Goal: Check status: Check status

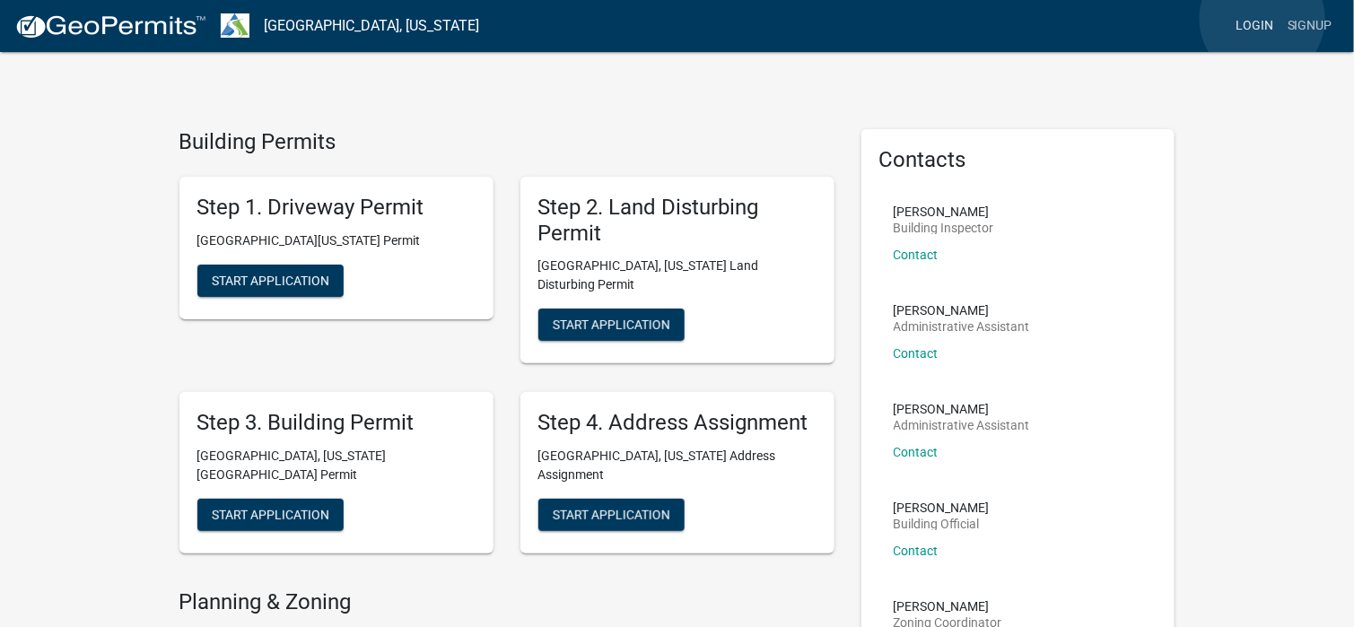
click at [1262, 19] on link "Login" at bounding box center [1254, 26] width 52 height 34
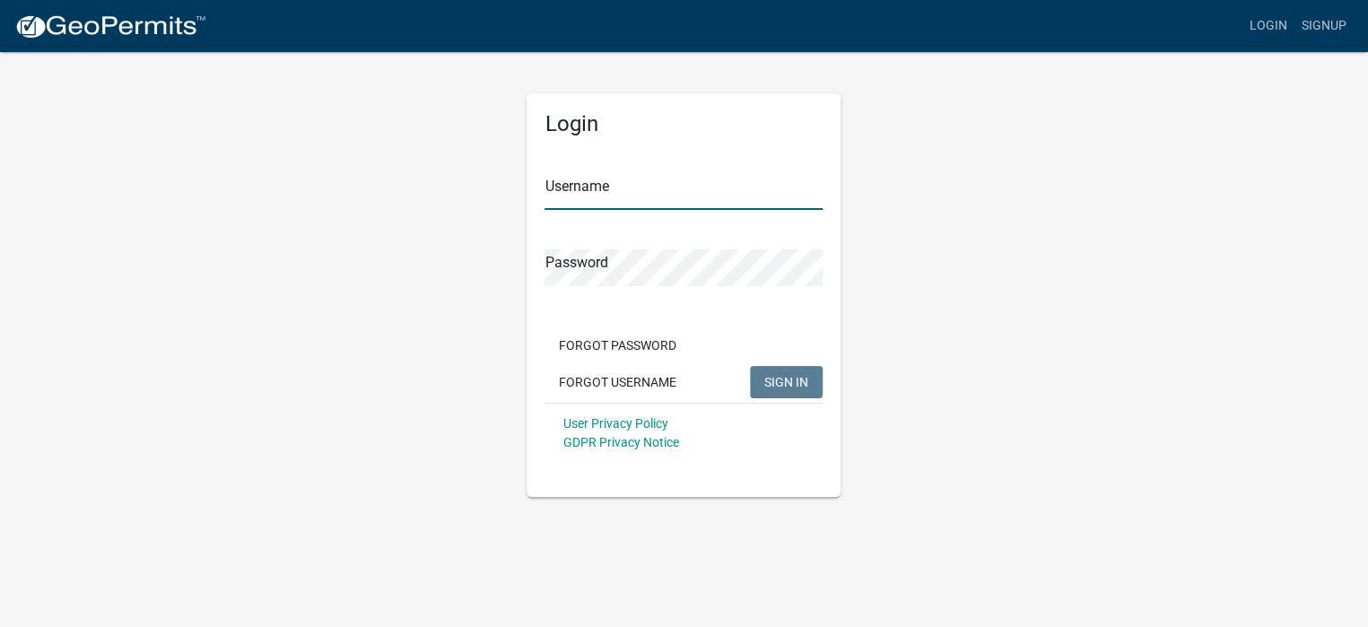
click at [603, 188] on input "Username" at bounding box center [683, 191] width 278 height 37
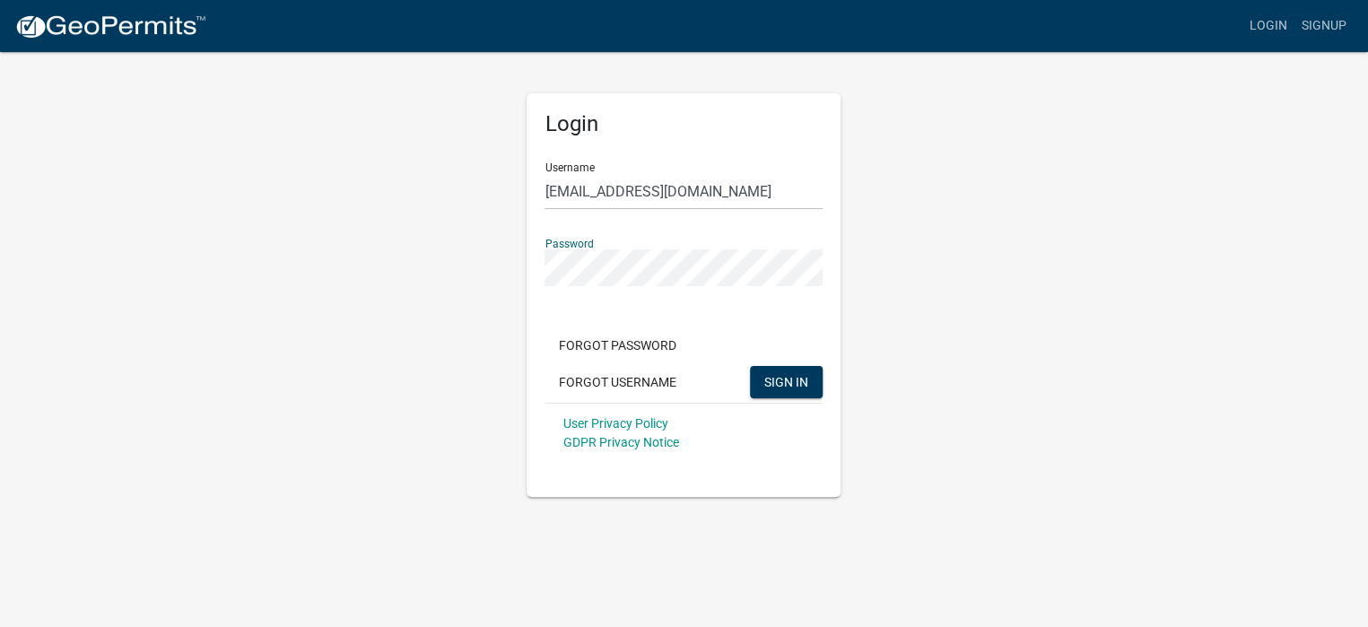
click at [750, 366] on button "SIGN IN" at bounding box center [786, 382] width 73 height 32
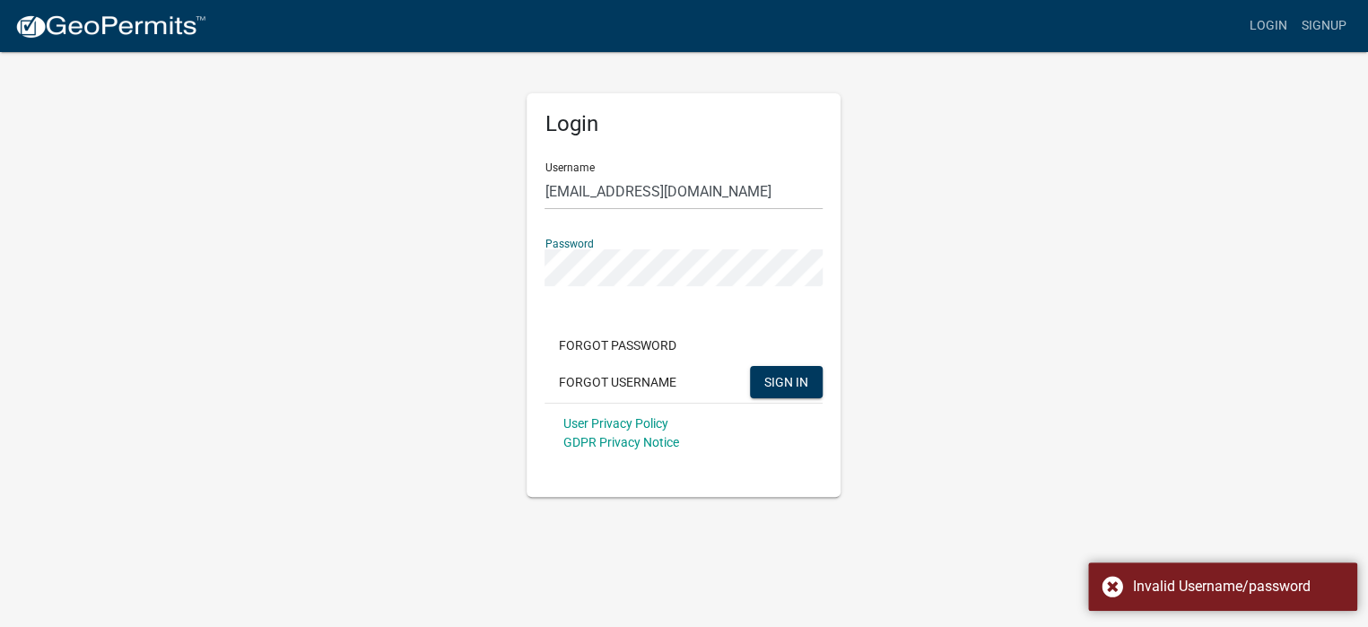
click at [750, 366] on button "SIGN IN" at bounding box center [786, 382] width 73 height 32
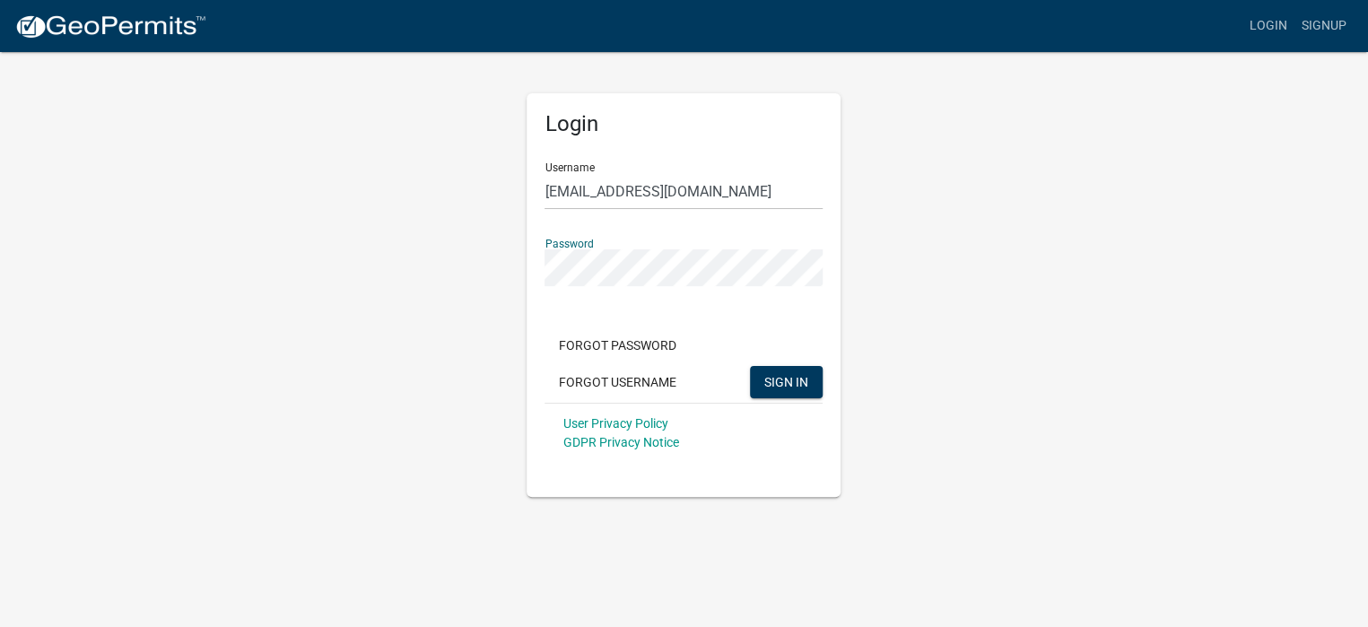
click at [517, 257] on div "Login Username [EMAIL_ADDRESS][DOMAIN_NAME] Password Forgot Password Forgot Use…" at bounding box center [683, 273] width 341 height 447
click at [549, 191] on input "[EMAIL_ADDRESS][DOMAIN_NAME]" at bounding box center [683, 191] width 278 height 37
type input "[EMAIL_ADDRESS][DOMAIN_NAME]"
click at [785, 379] on span "SIGN IN" at bounding box center [786, 381] width 44 height 14
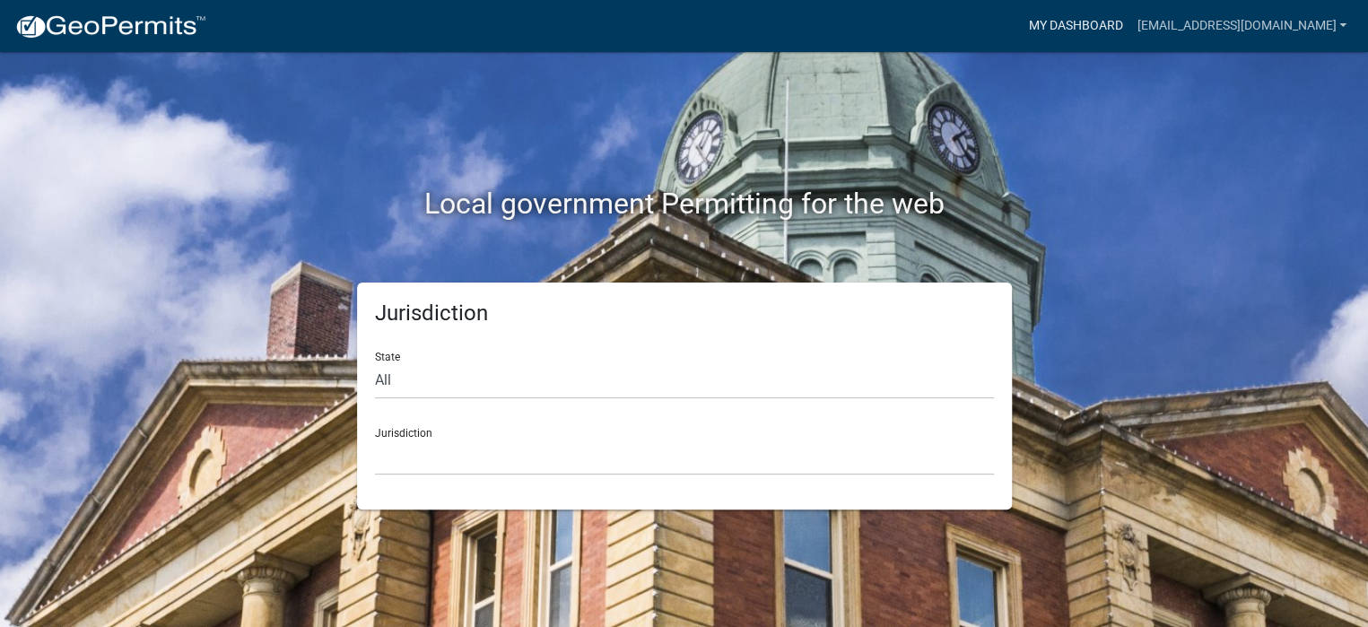
click at [1129, 29] on link "My Dashboard" at bounding box center [1075, 26] width 109 height 34
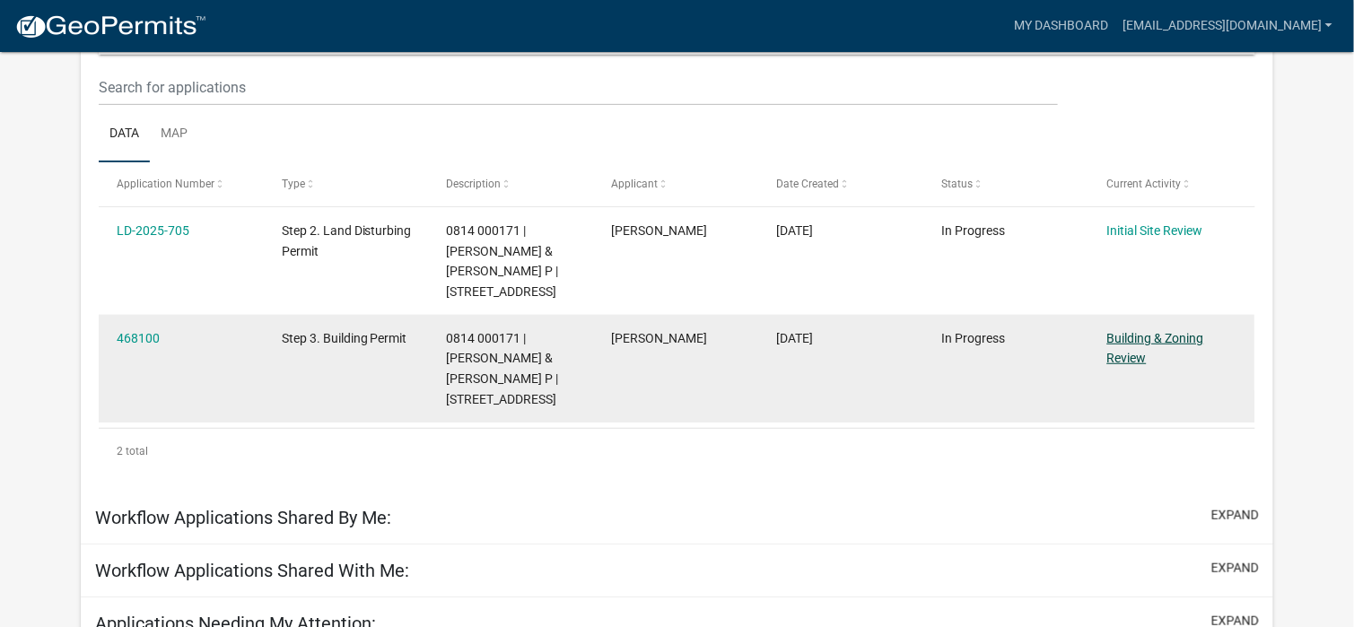
scroll to position [238, 0]
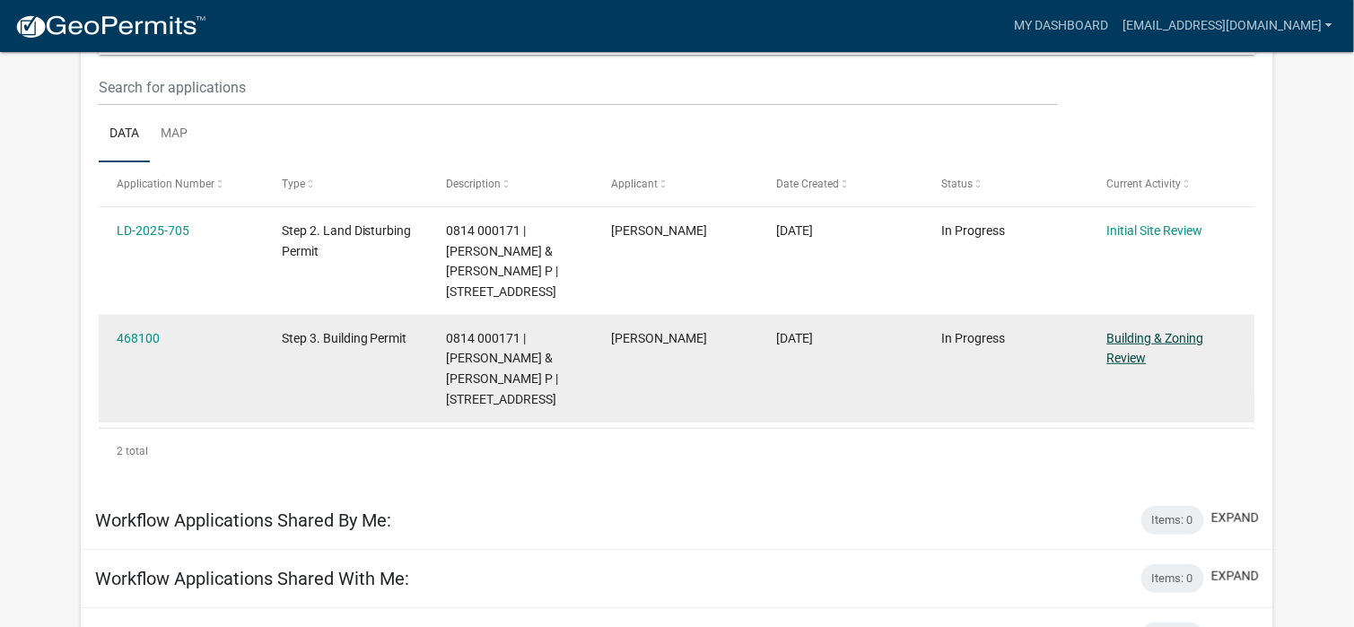
click at [1124, 337] on link "Building & Zoning Review" at bounding box center [1155, 348] width 97 height 35
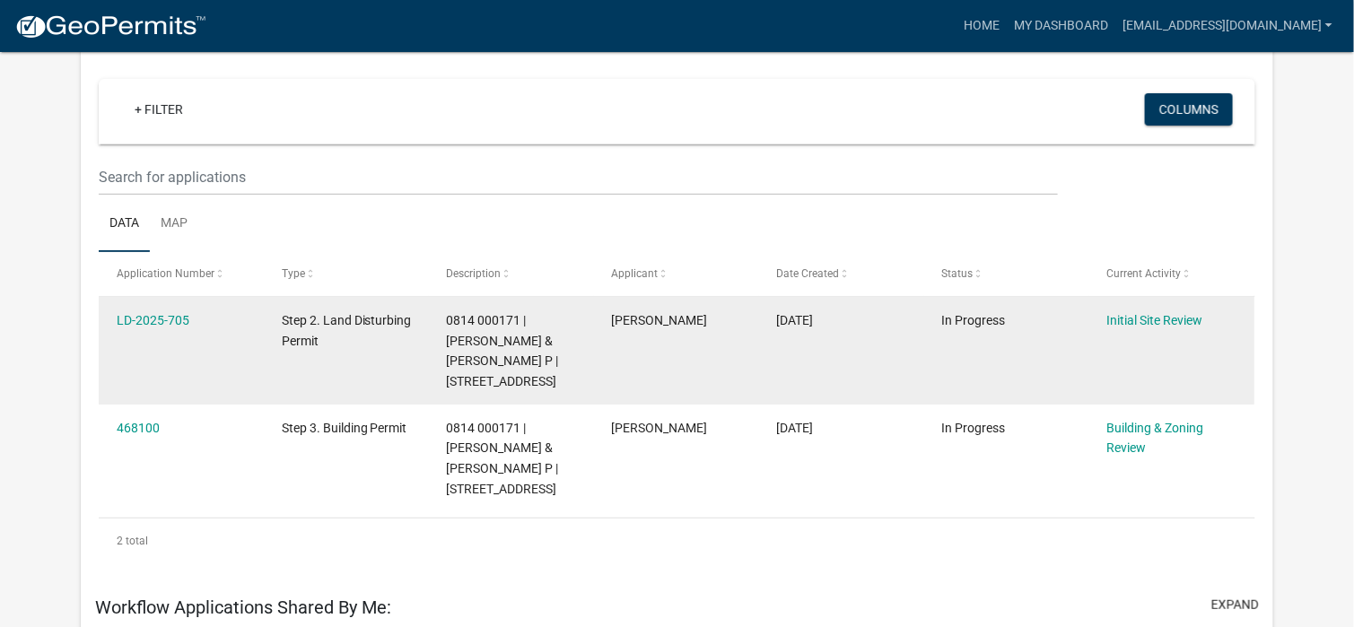
scroll to position [148, 0]
click at [1128, 319] on link "Initial Site Review" at bounding box center [1155, 320] width 96 height 14
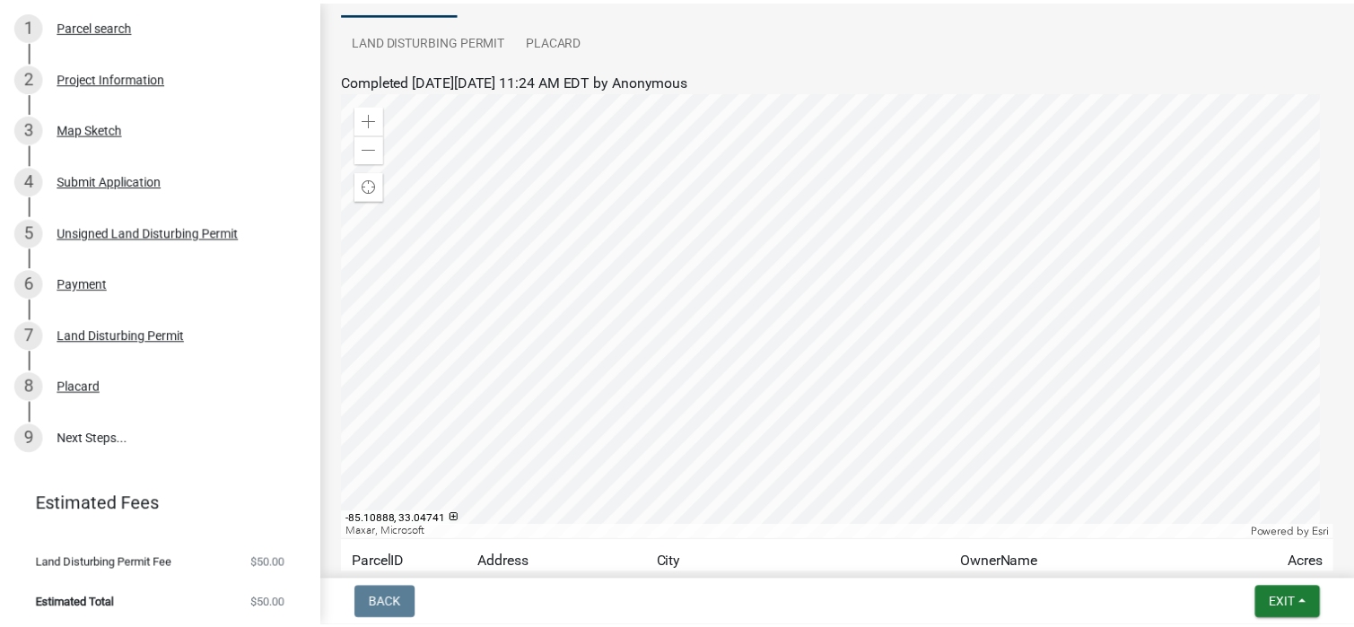
scroll to position [269, 0]
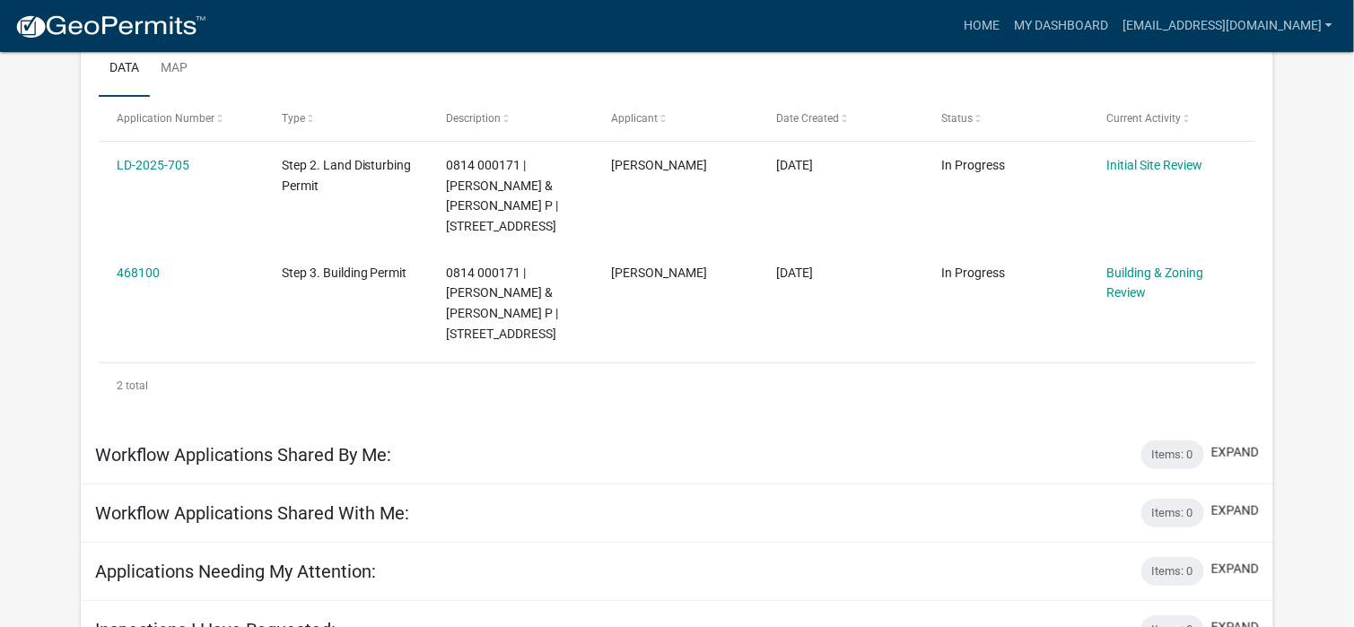
scroll to position [334, 0]
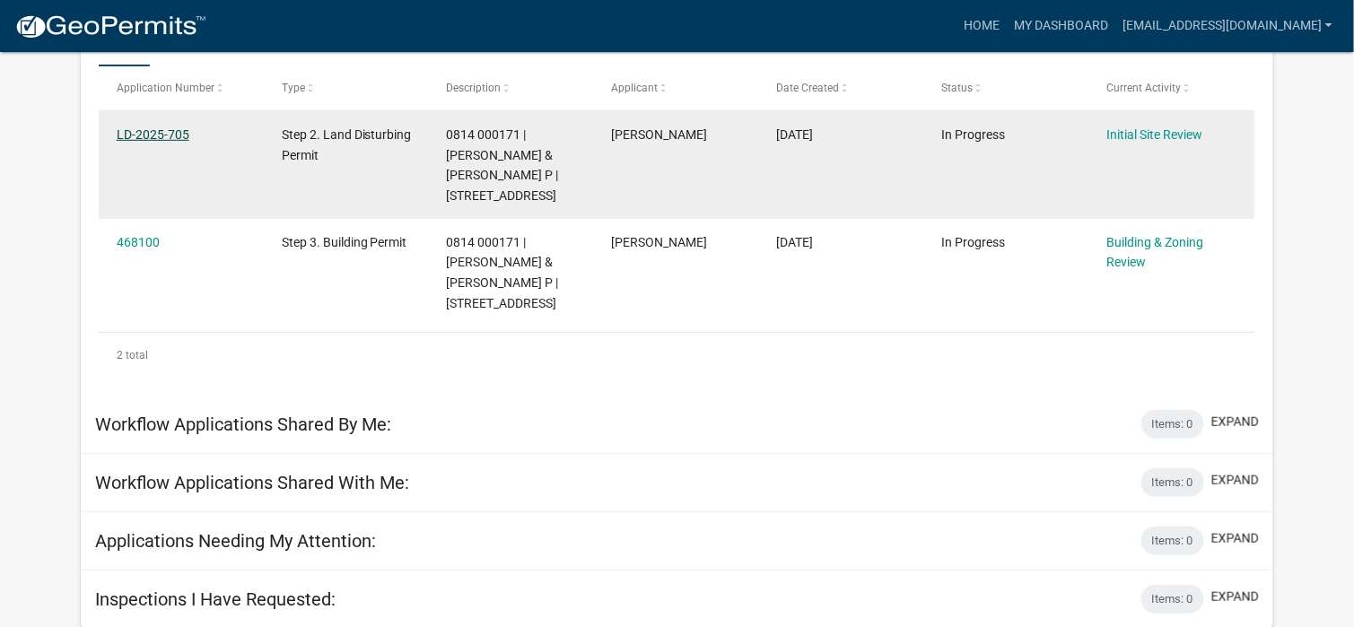
click at [166, 130] on link "LD-2025-705" at bounding box center [153, 134] width 73 height 14
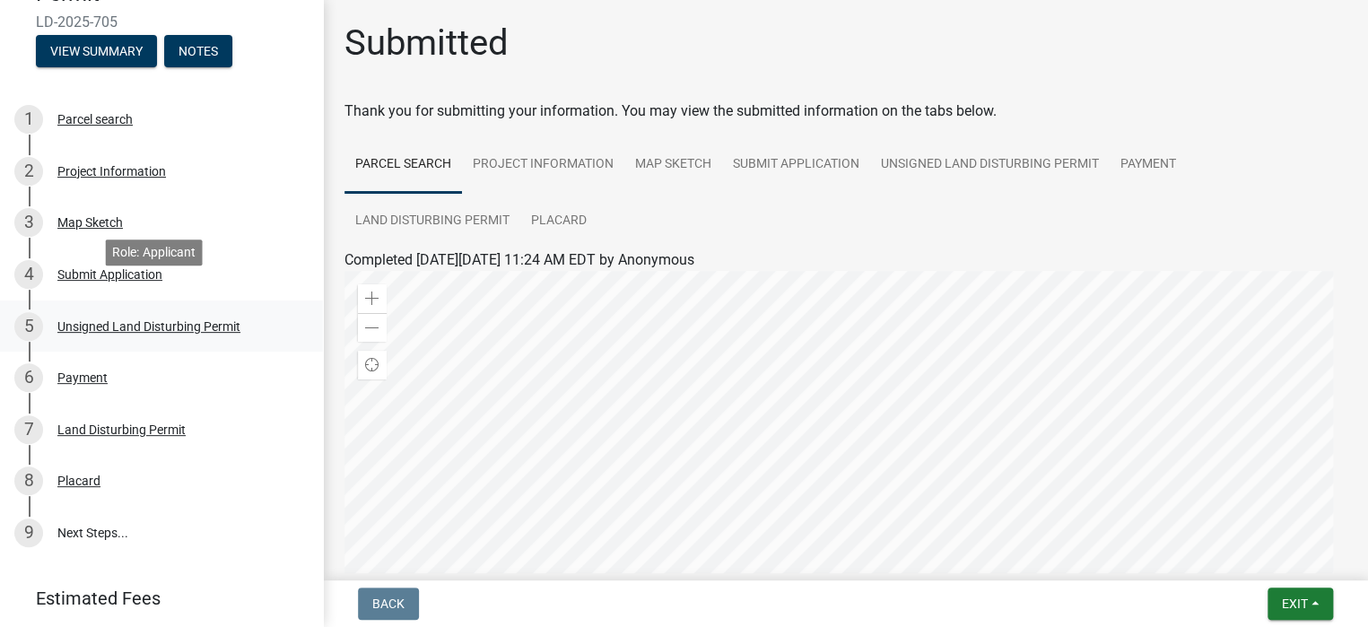
scroll to position [179, 0]
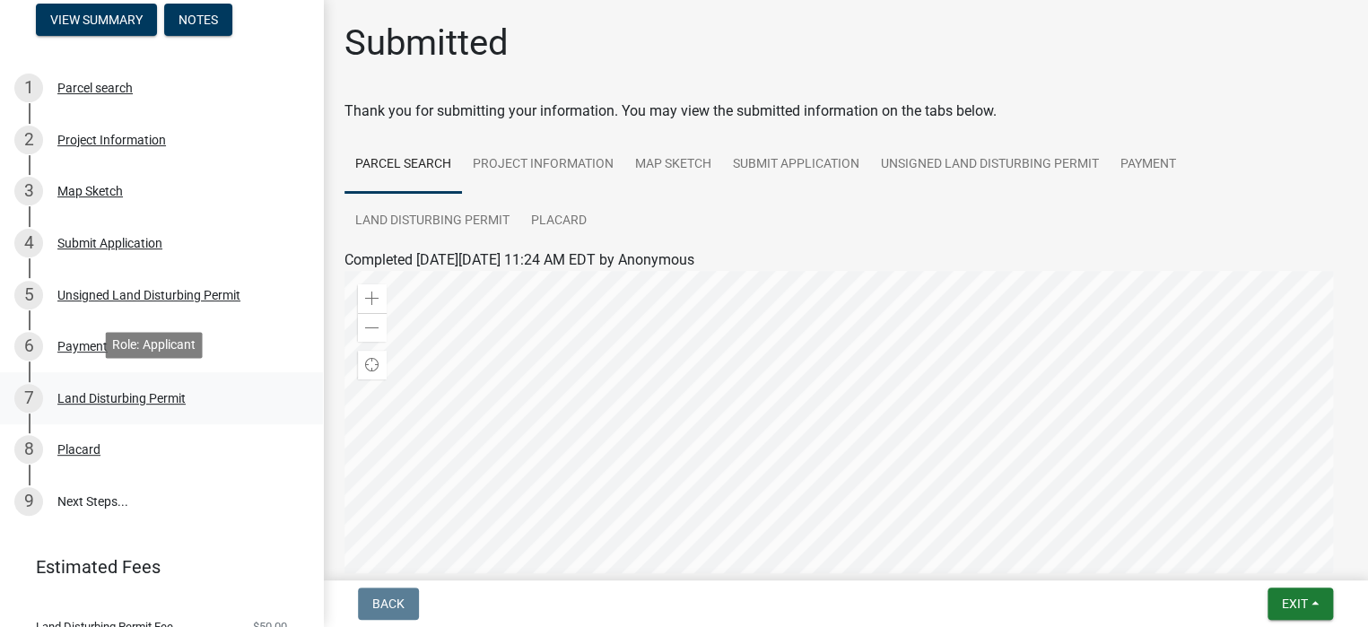
click at [83, 395] on div "Land Disturbing Permit" at bounding box center [121, 398] width 128 height 13
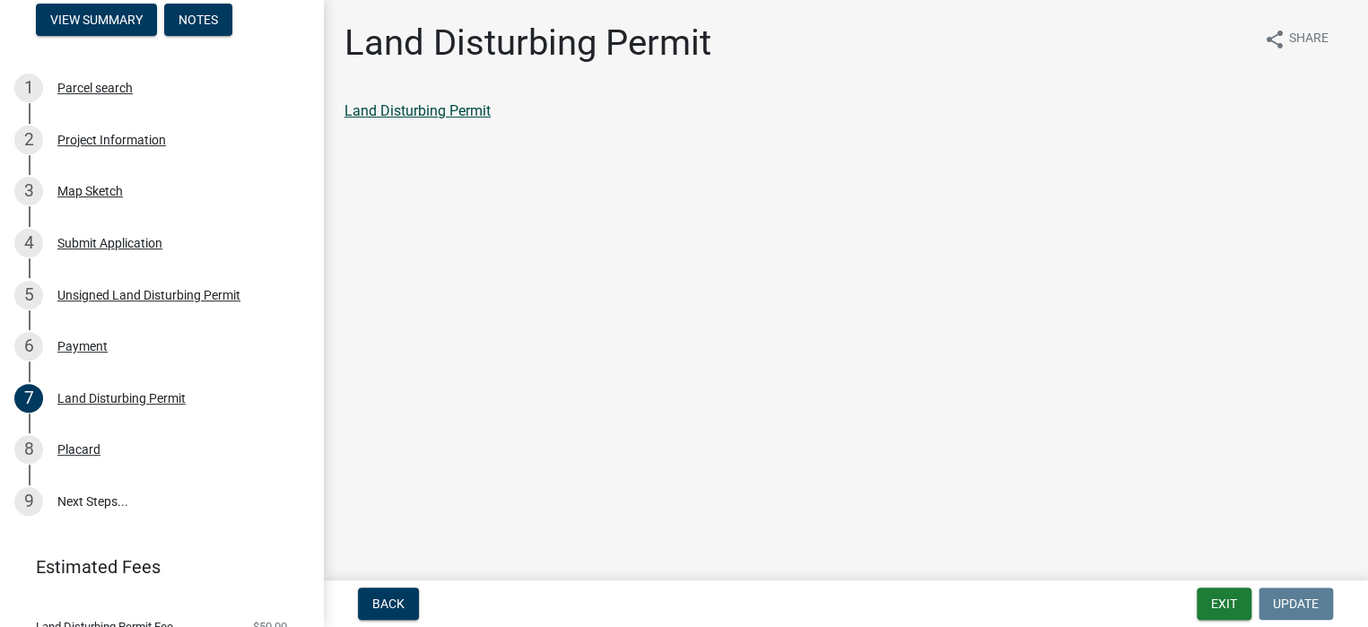
click at [440, 112] on link "Land Disturbing Permit" at bounding box center [417, 110] width 146 height 17
click at [87, 446] on div "Placard" at bounding box center [78, 449] width 43 height 13
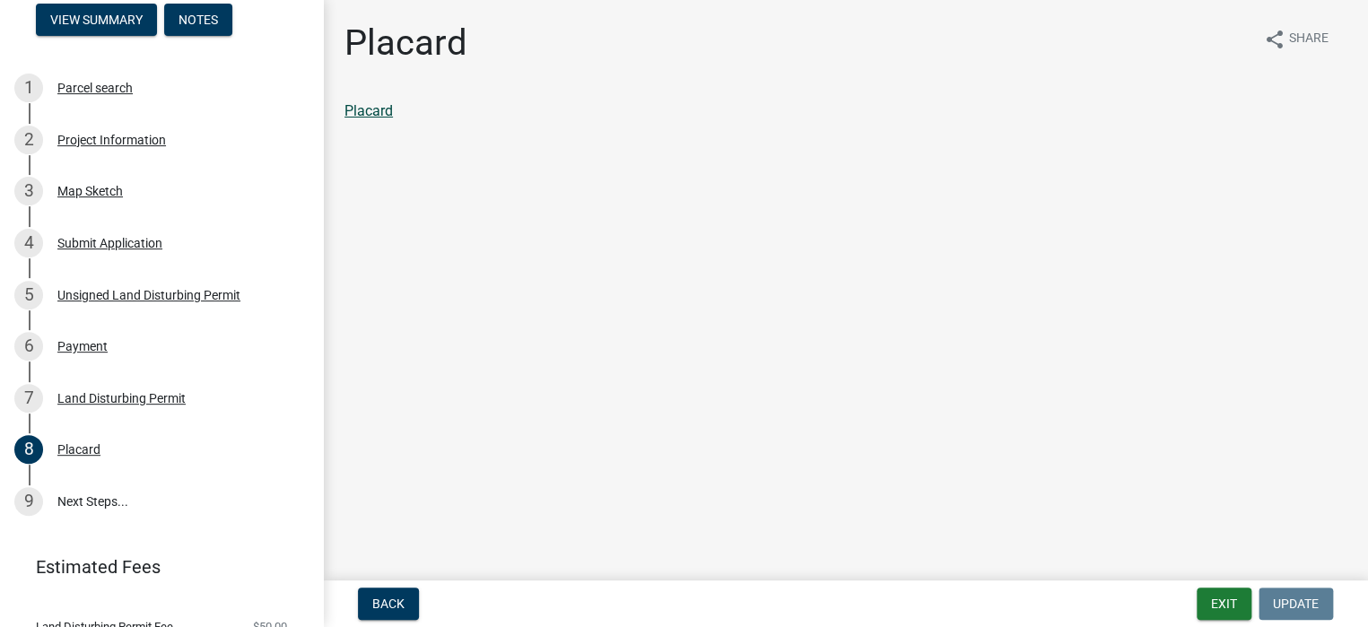
click at [357, 109] on link "Placard" at bounding box center [368, 110] width 48 height 17
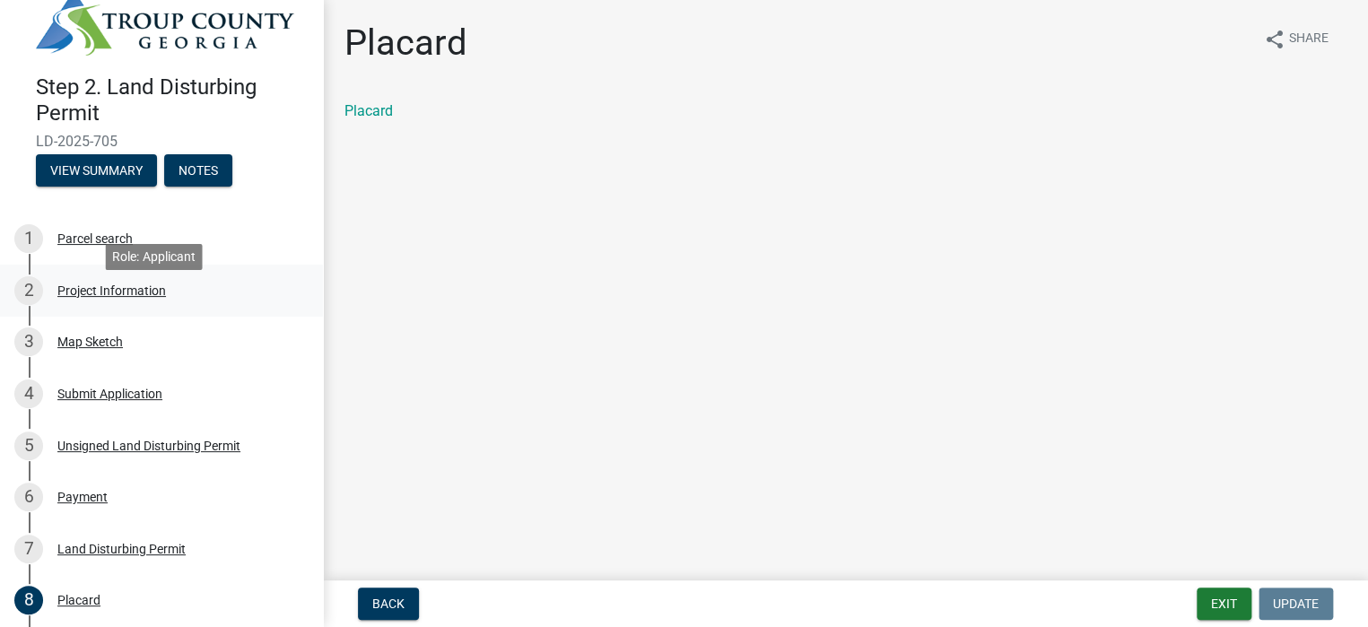
scroll to position [0, 0]
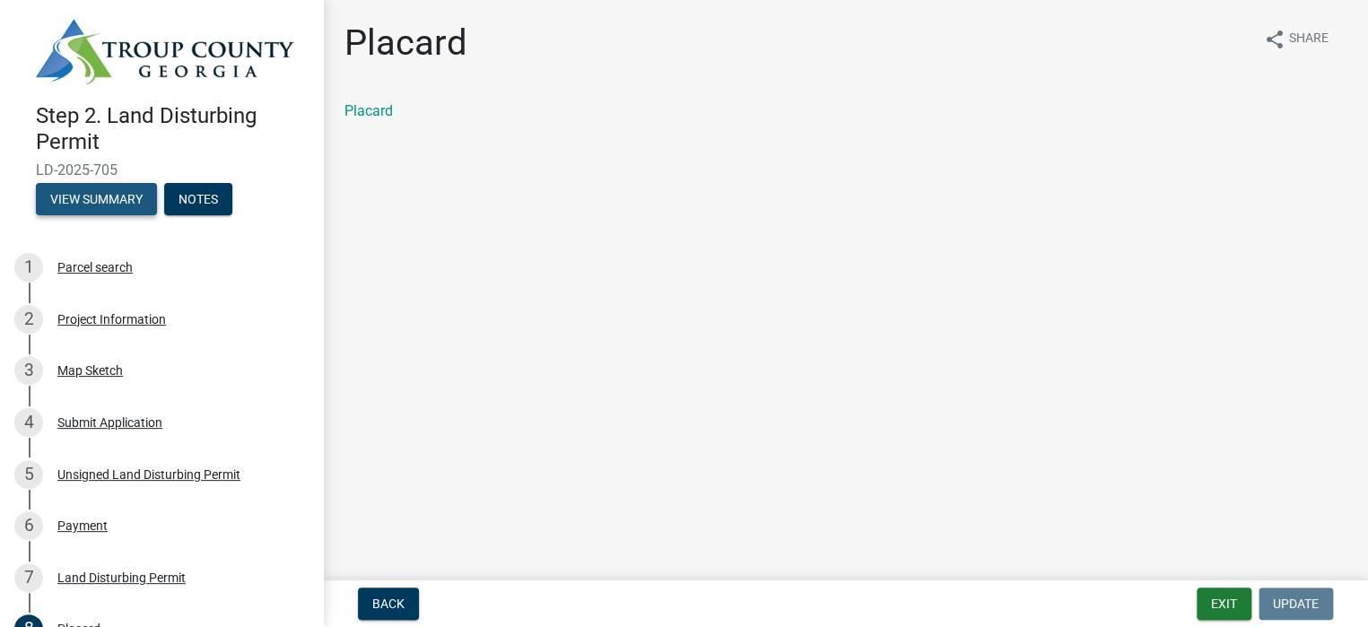
click at [110, 196] on button "View Summary" at bounding box center [96, 199] width 121 height 32
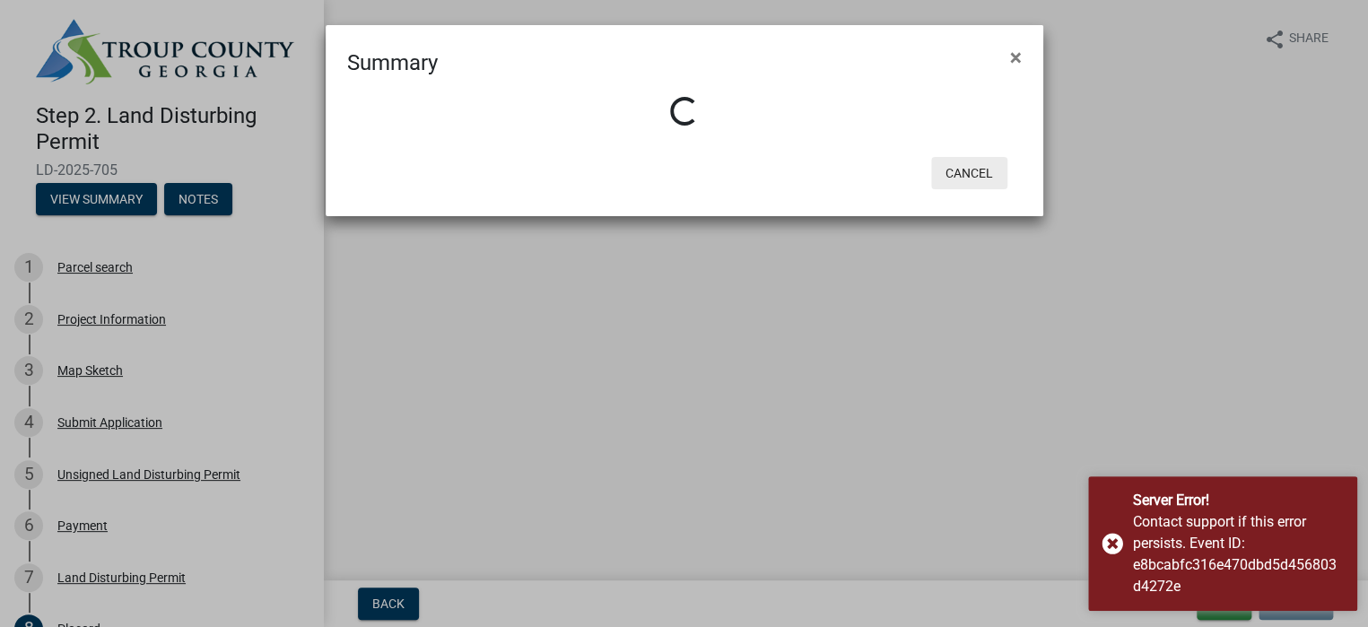
click at [982, 171] on button "Cancel" at bounding box center [969, 173] width 76 height 32
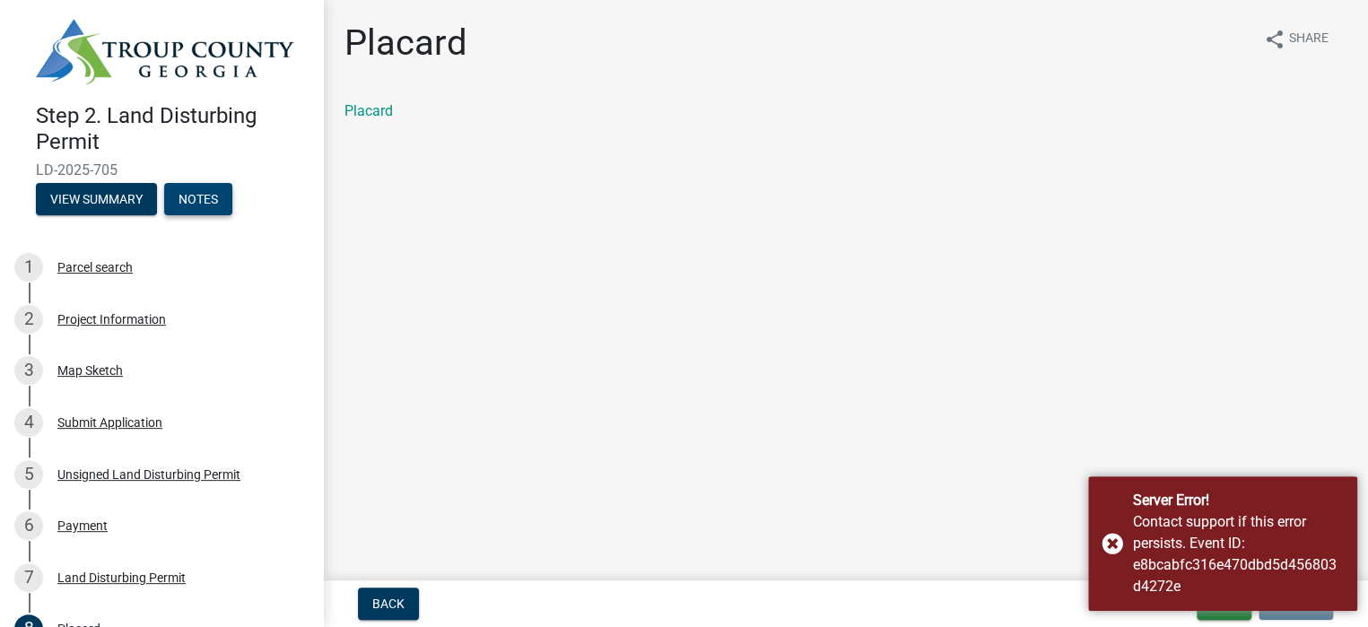
click at [204, 196] on button "Notes" at bounding box center [198, 199] width 68 height 32
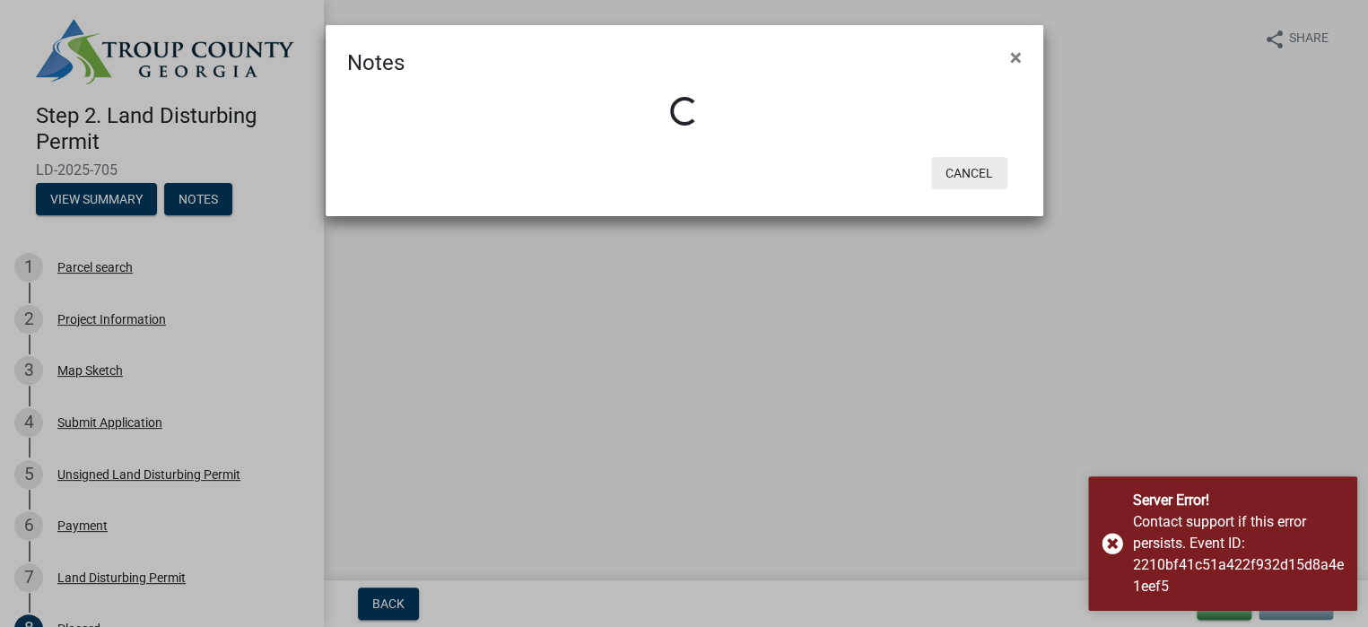
click at [964, 170] on button "Cancel" at bounding box center [969, 173] width 76 height 32
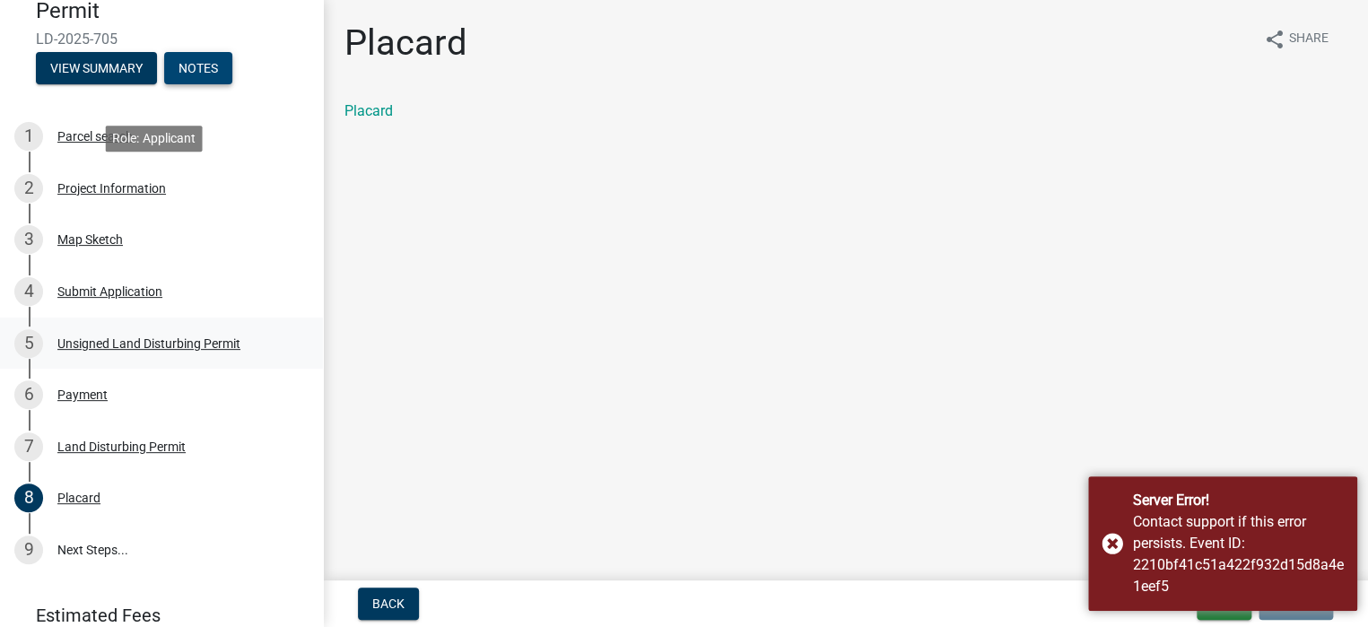
scroll to position [179, 0]
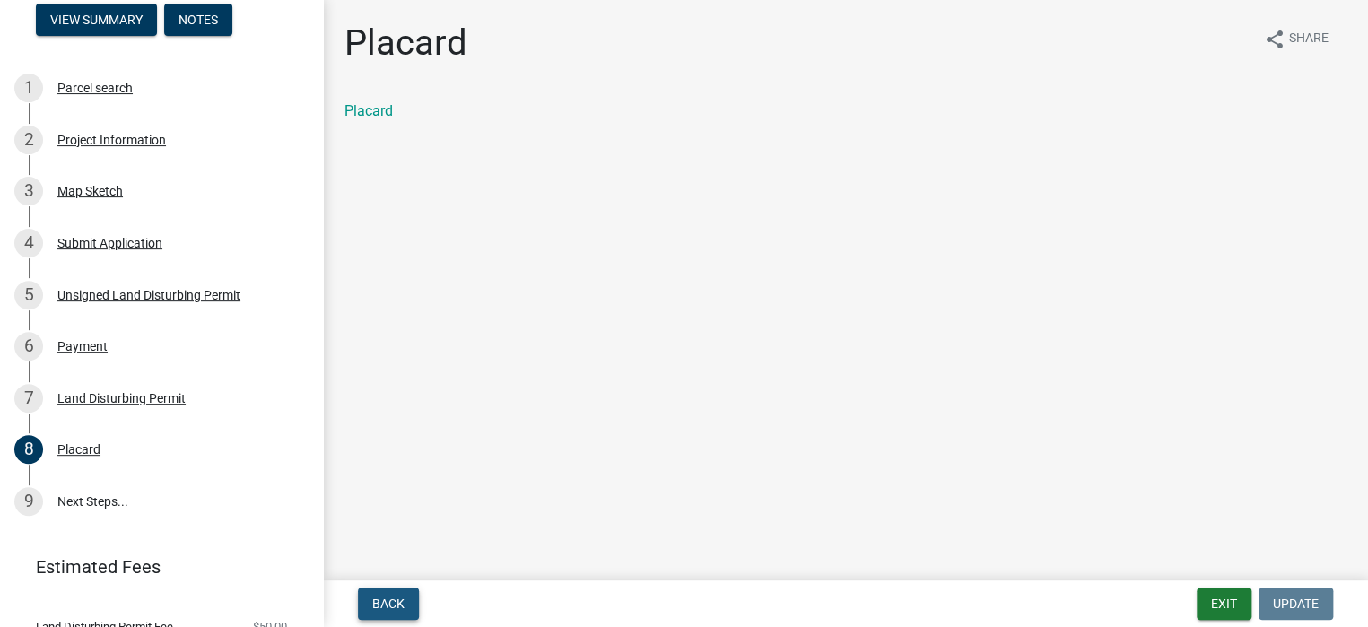
click at [392, 603] on span "Back" at bounding box center [388, 604] width 32 height 14
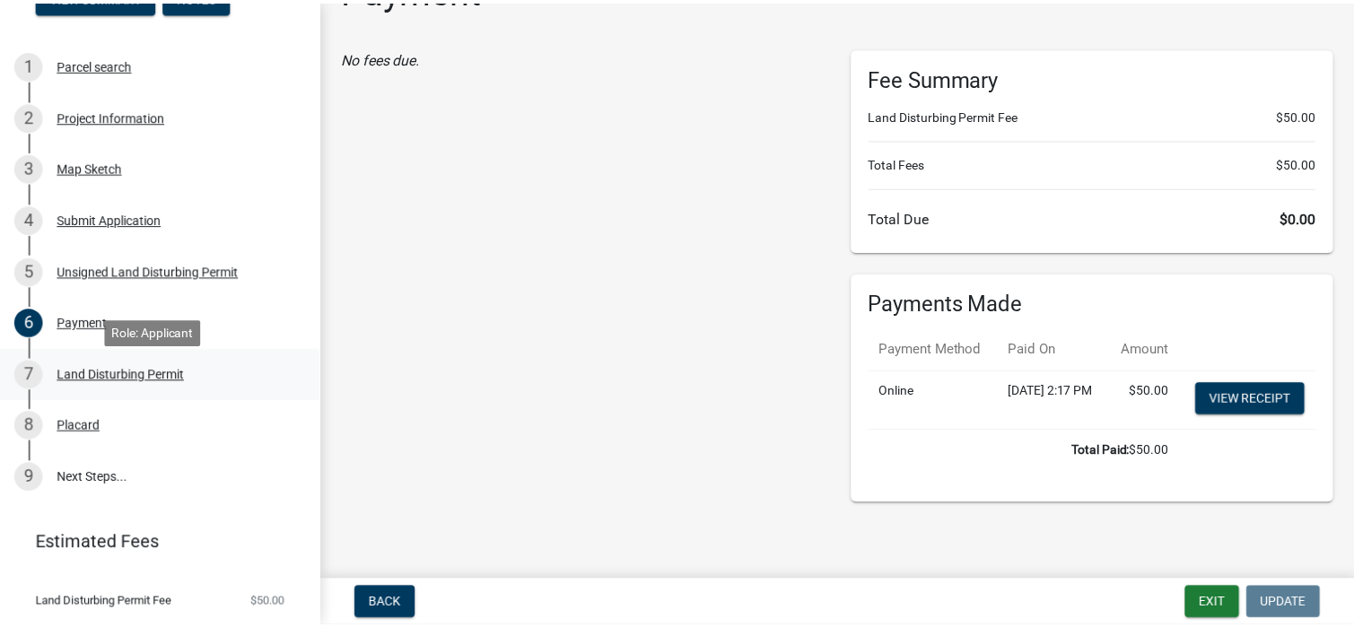
scroll to position [242, 0]
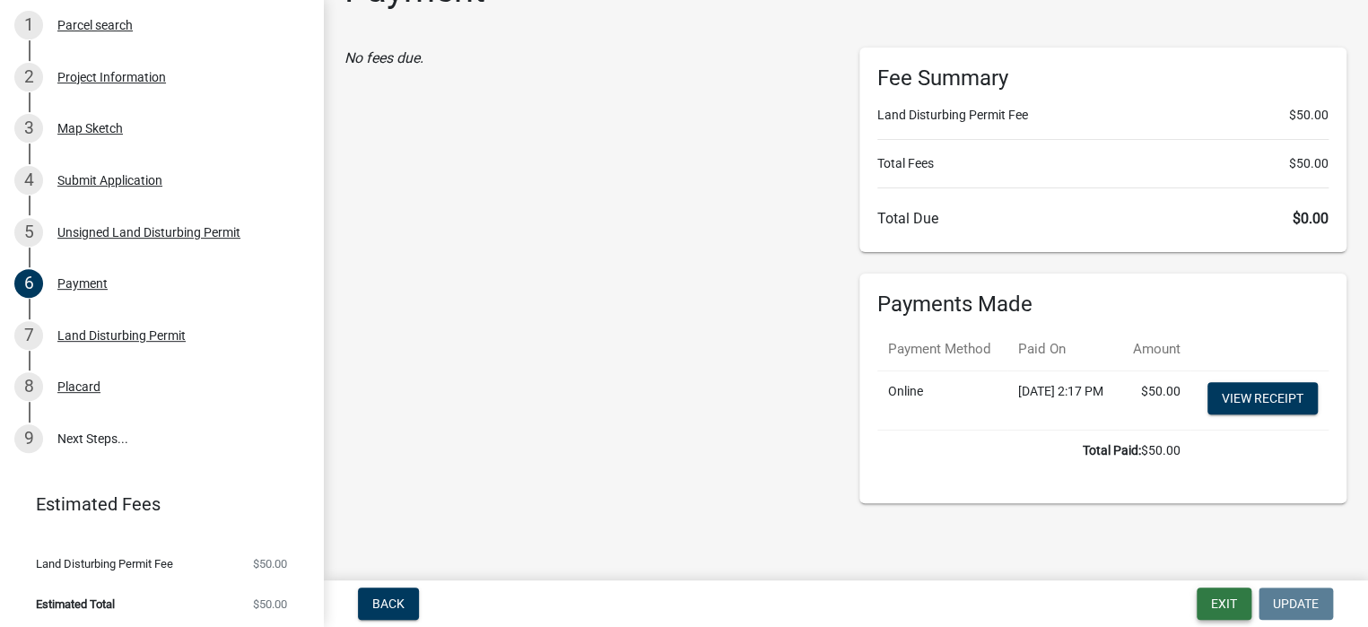
click at [1230, 605] on button "Exit" at bounding box center [1224, 604] width 55 height 32
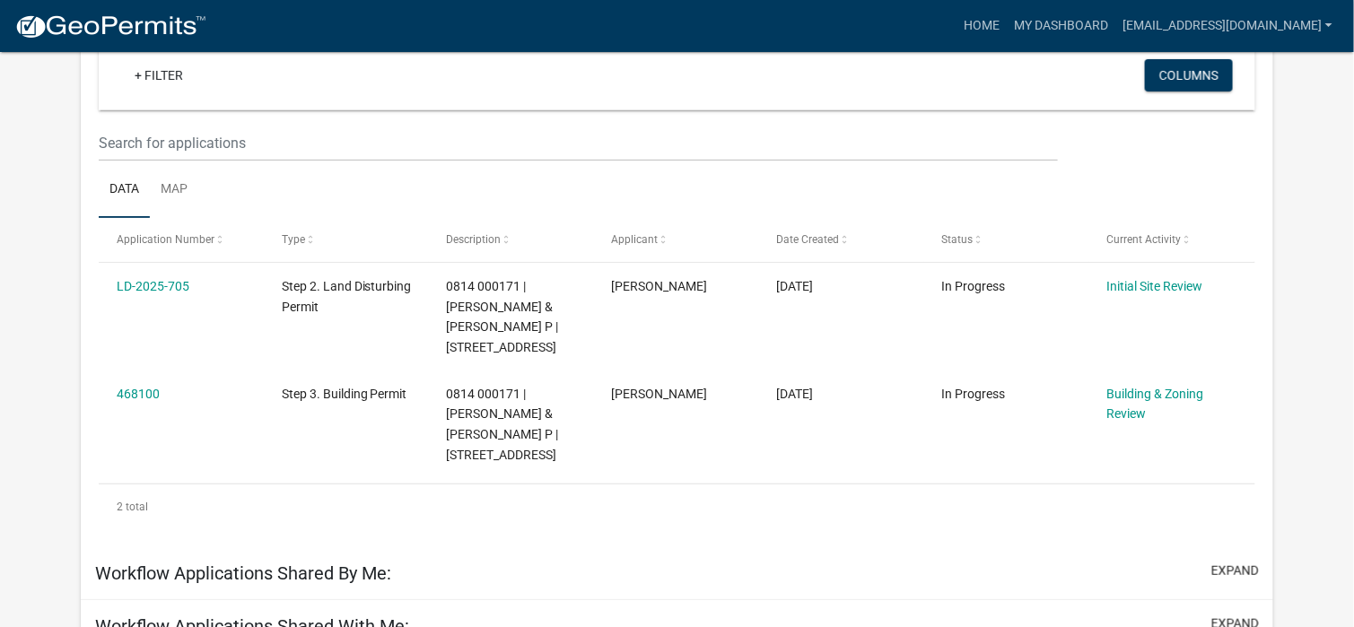
scroll to position [269, 0]
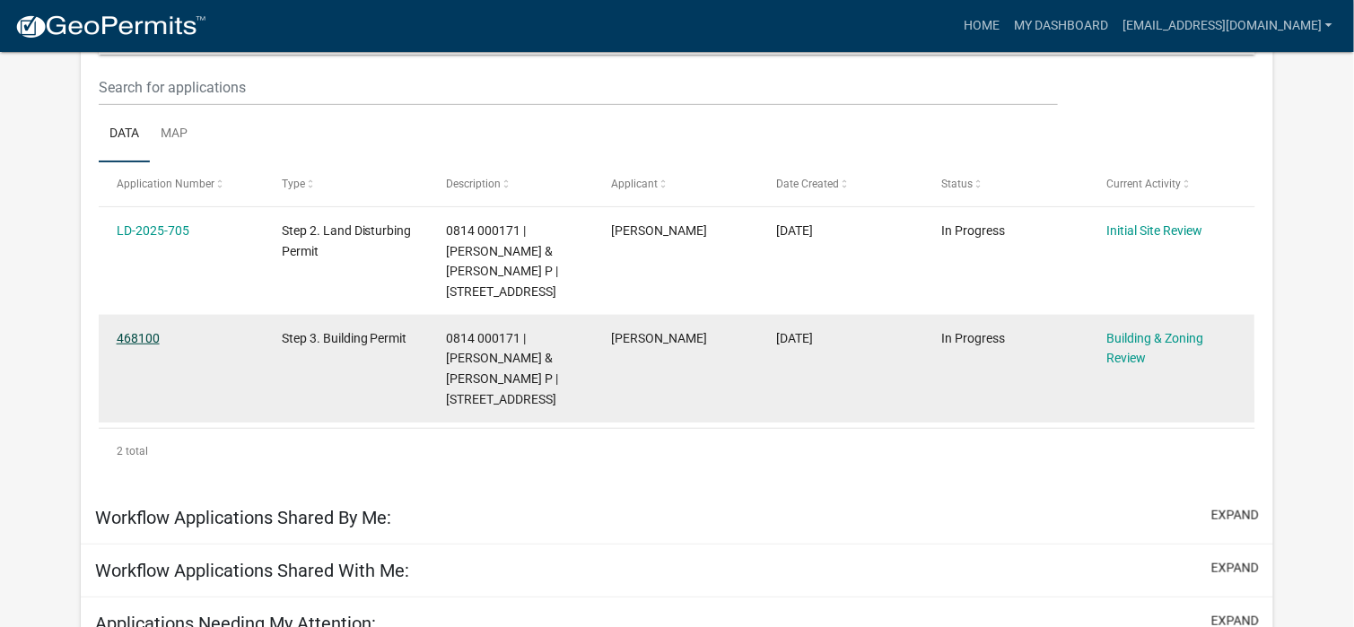
click at [144, 334] on link "468100" at bounding box center [138, 338] width 43 height 14
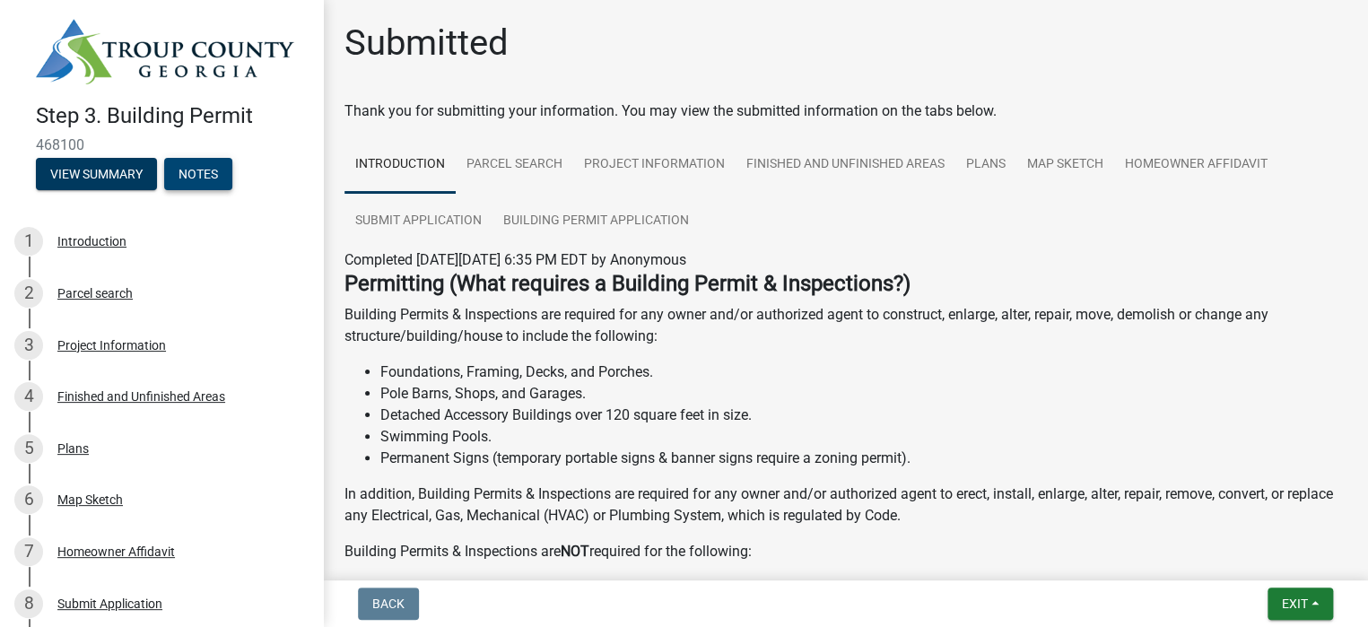
click at [208, 174] on button "Notes" at bounding box center [198, 174] width 68 height 32
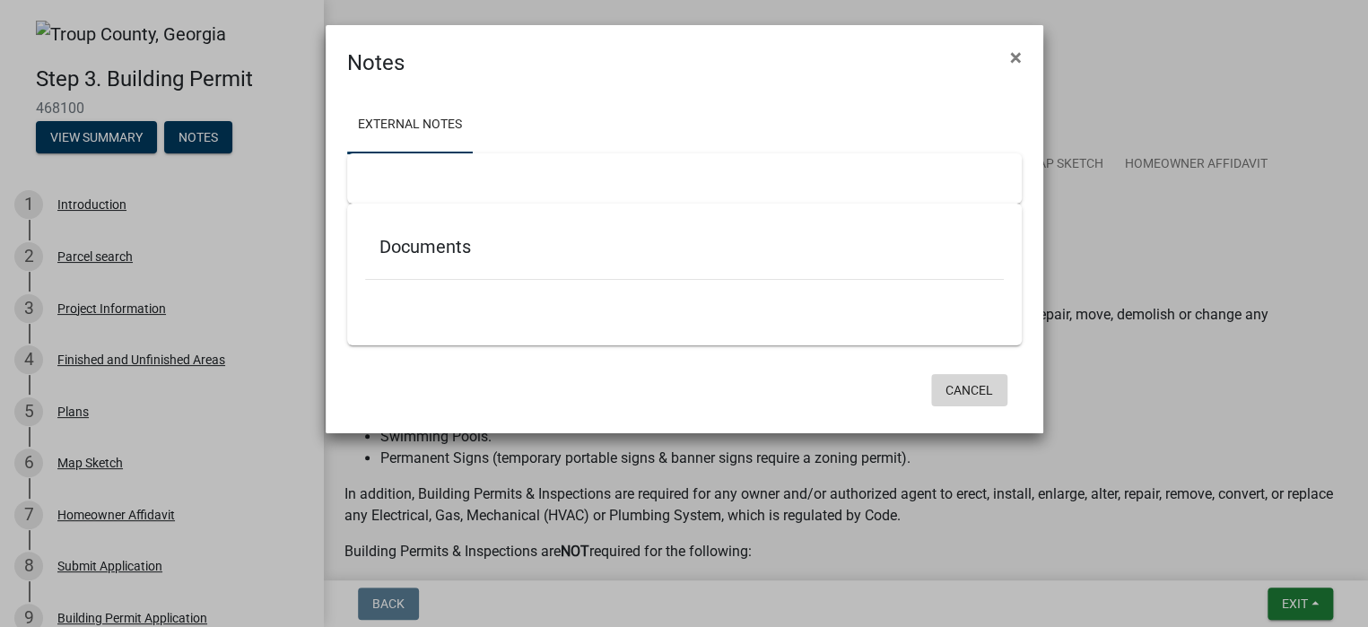
click at [978, 391] on button "Cancel" at bounding box center [969, 390] width 76 height 32
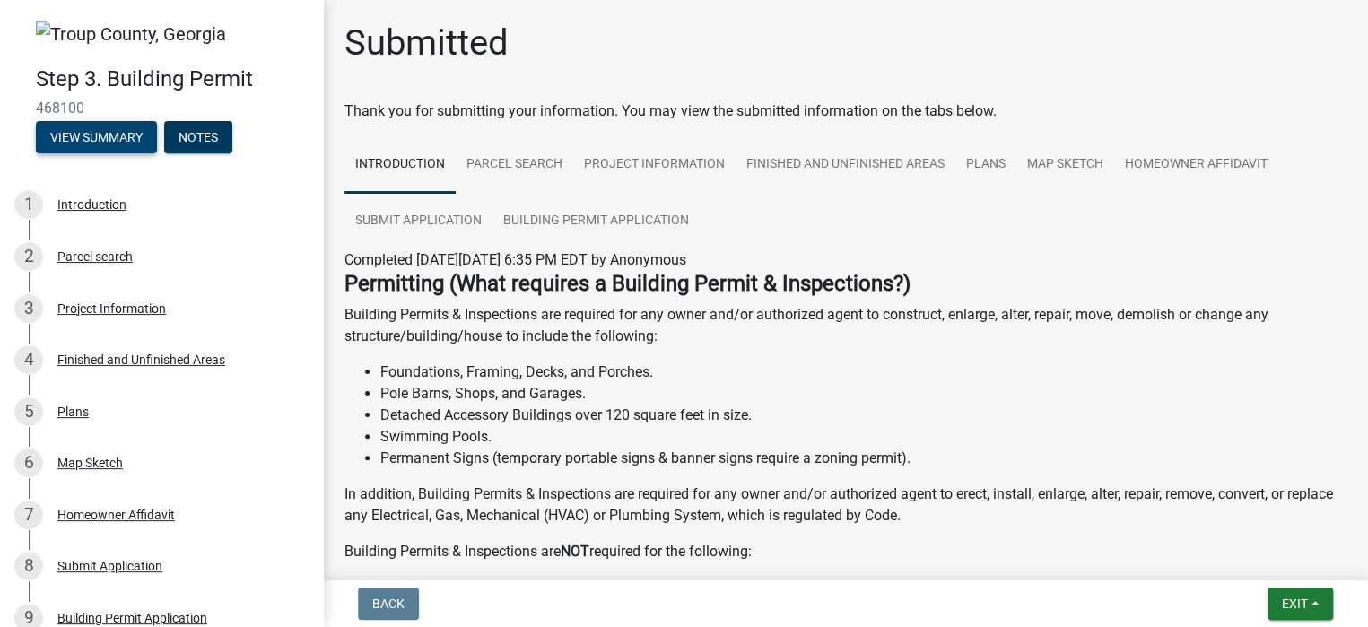
click at [103, 130] on button "View Summary" at bounding box center [96, 137] width 121 height 32
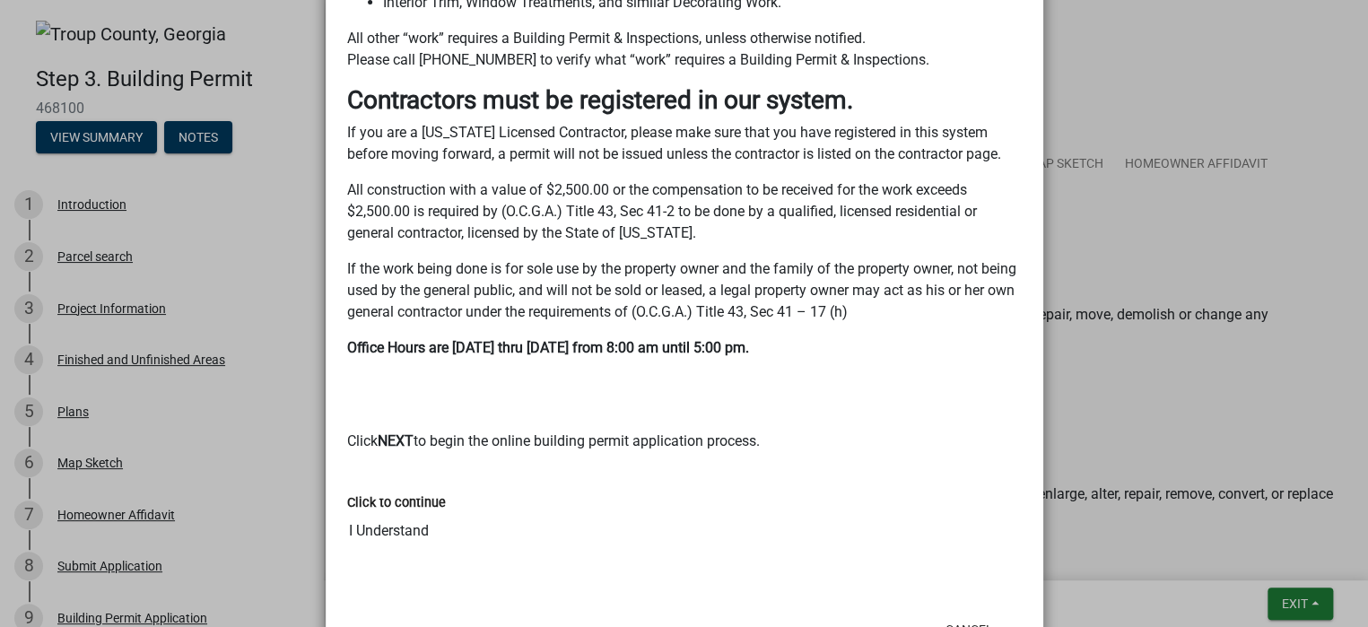
scroll to position [788, 0]
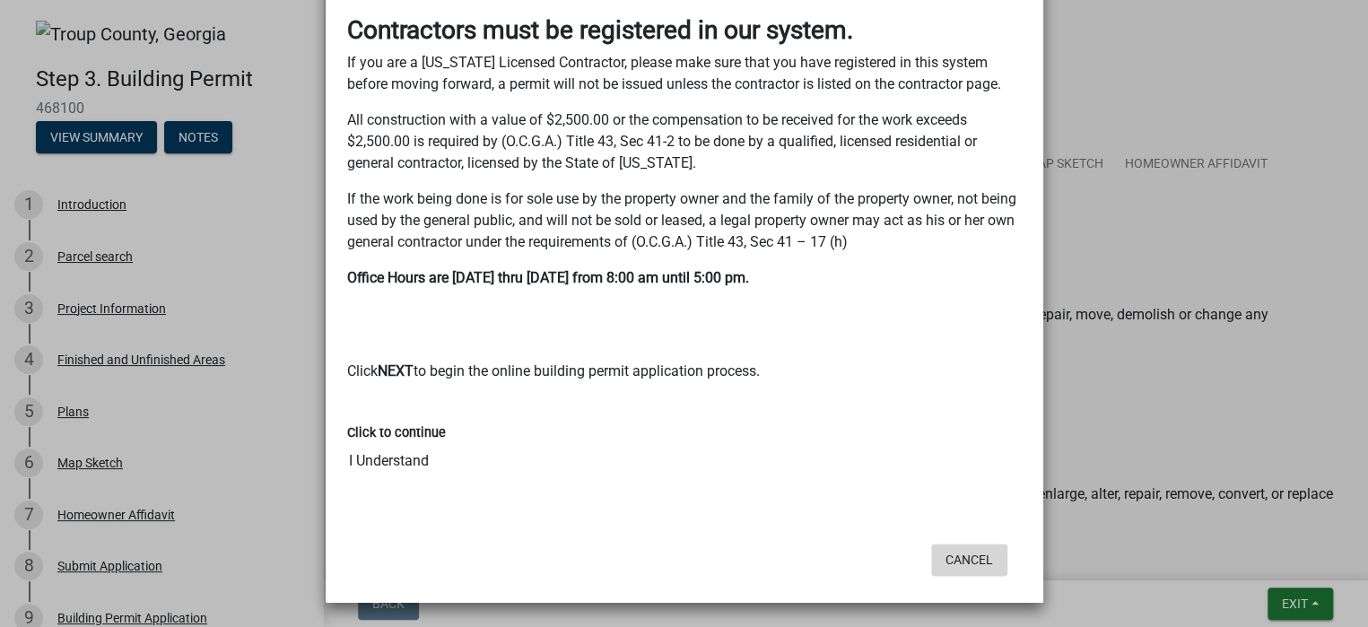
click at [953, 560] on button "Cancel" at bounding box center [969, 560] width 76 height 32
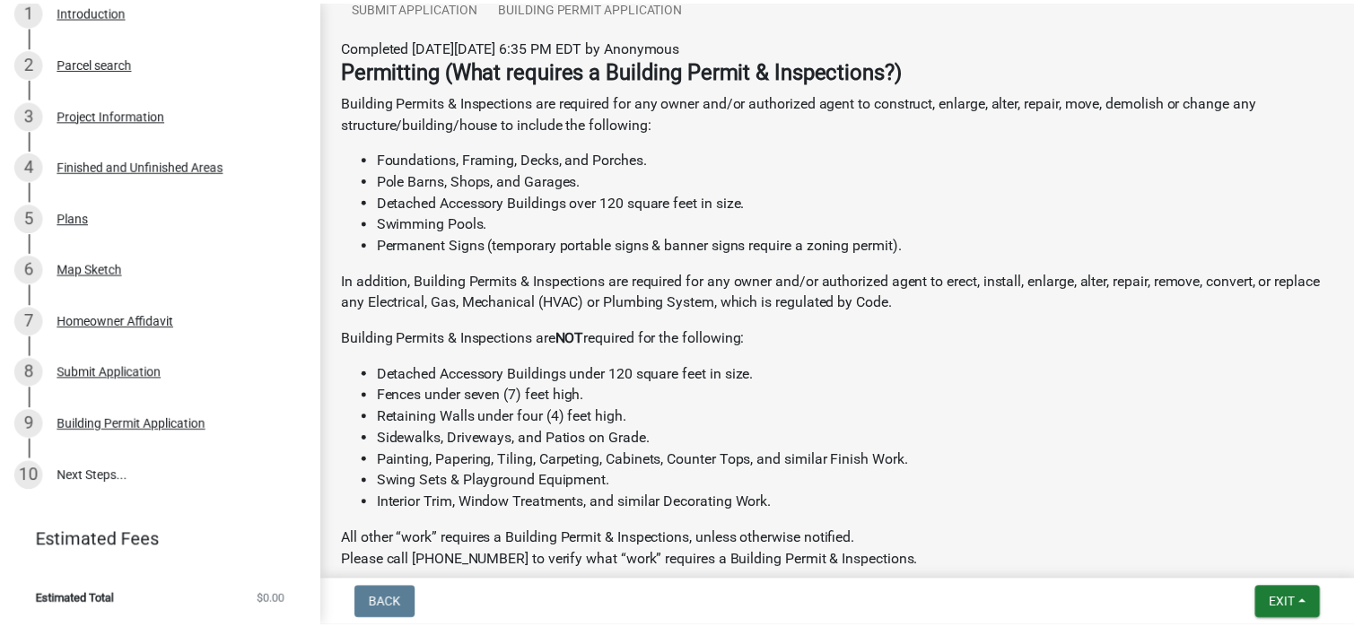
scroll to position [0, 0]
